Goal: Task Accomplishment & Management: Manage account settings

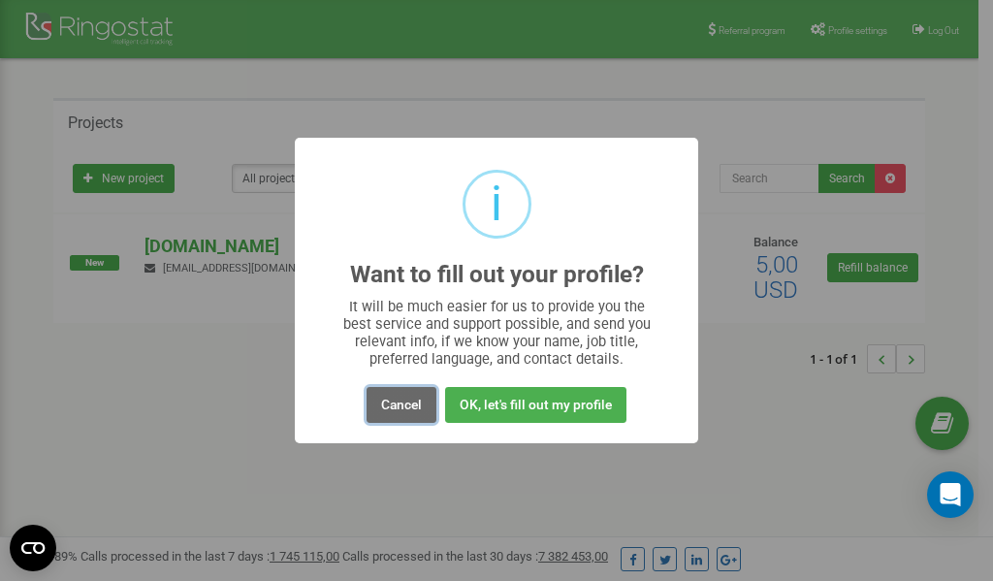
click at [402, 410] on button "Cancel" at bounding box center [402, 405] width 70 height 36
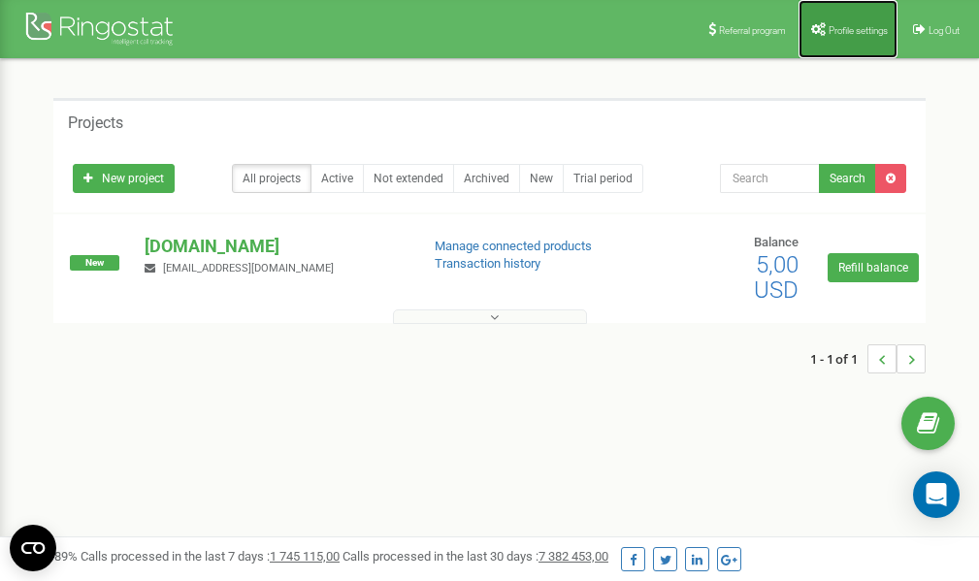
click at [851, 37] on link "Profile settings" at bounding box center [847, 29] width 99 height 58
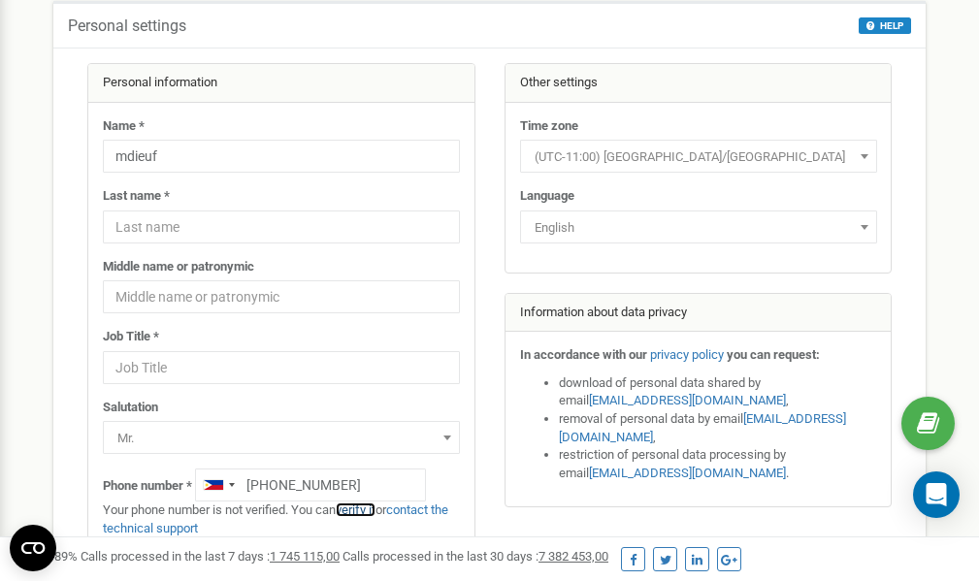
click at [359, 510] on link "verify it" at bounding box center [356, 510] width 40 height 15
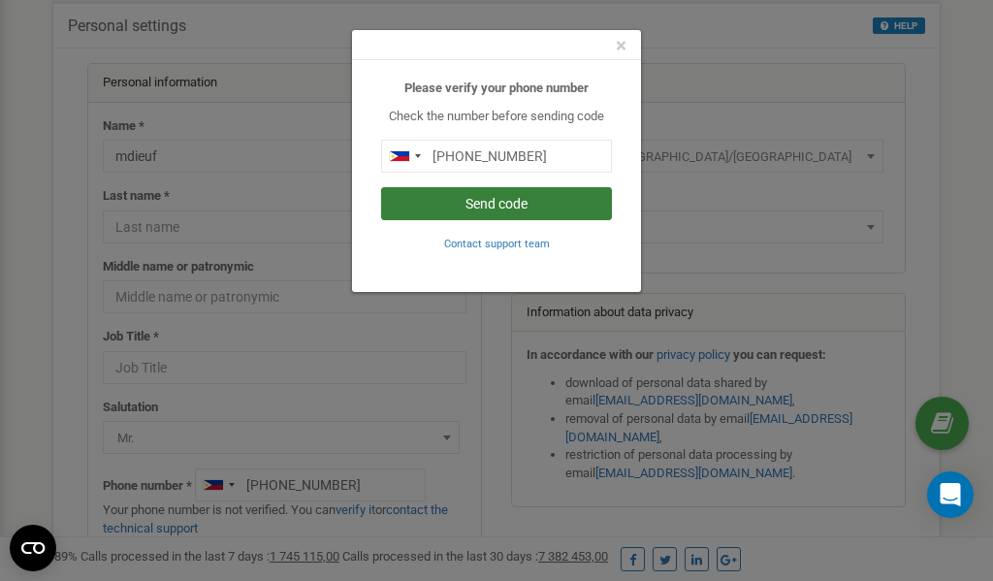
click at [500, 204] on button "Send code" at bounding box center [496, 203] width 231 height 33
